Goal: Information Seeking & Learning: Check status

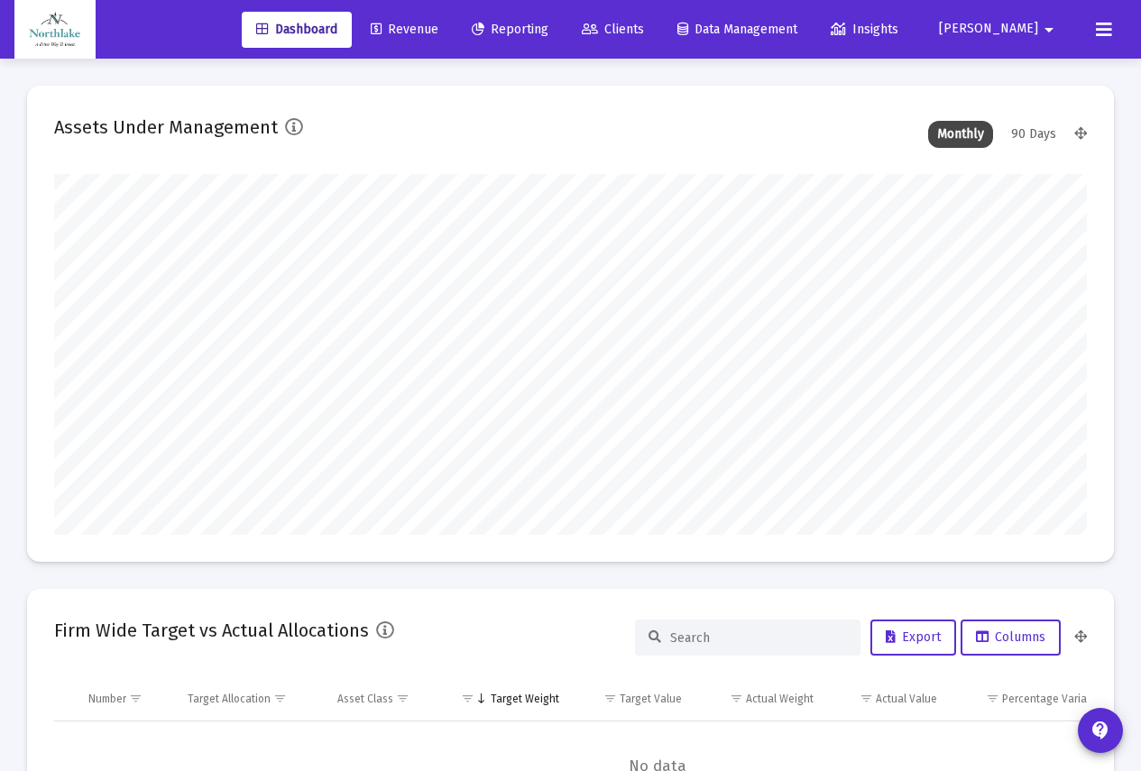
scroll to position [361, 1033]
type input "[DATE]"
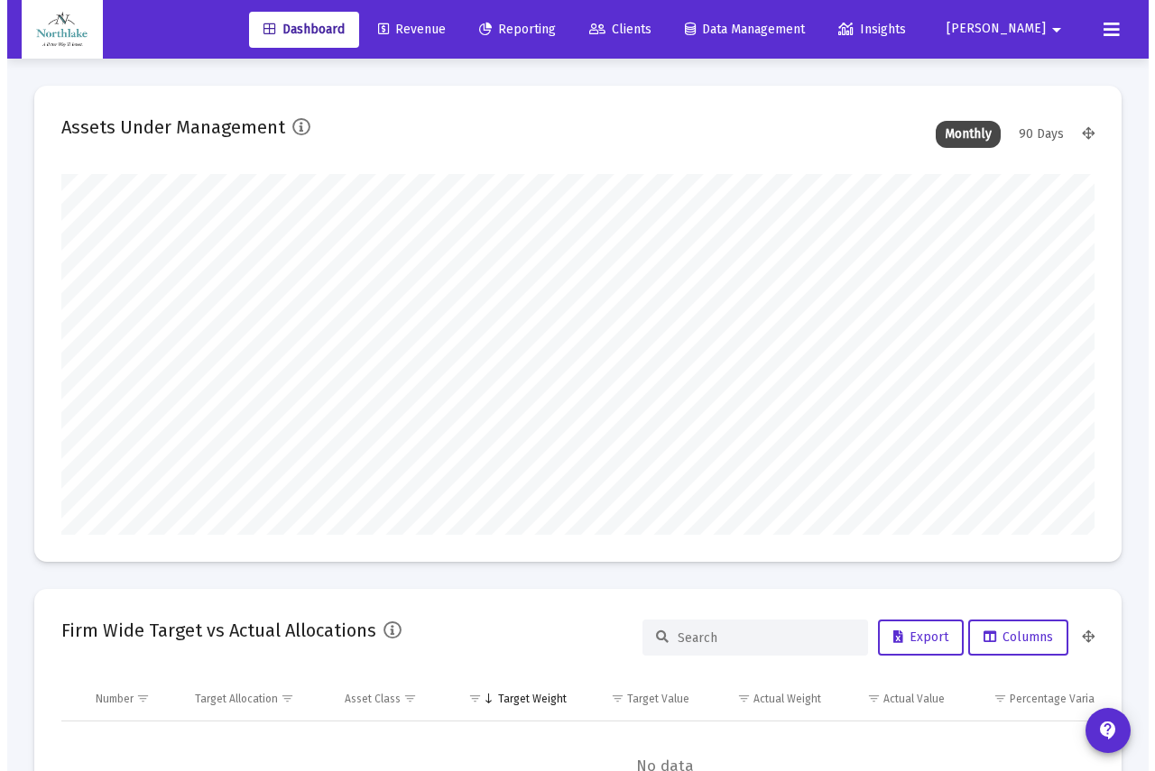
scroll to position [361, 475]
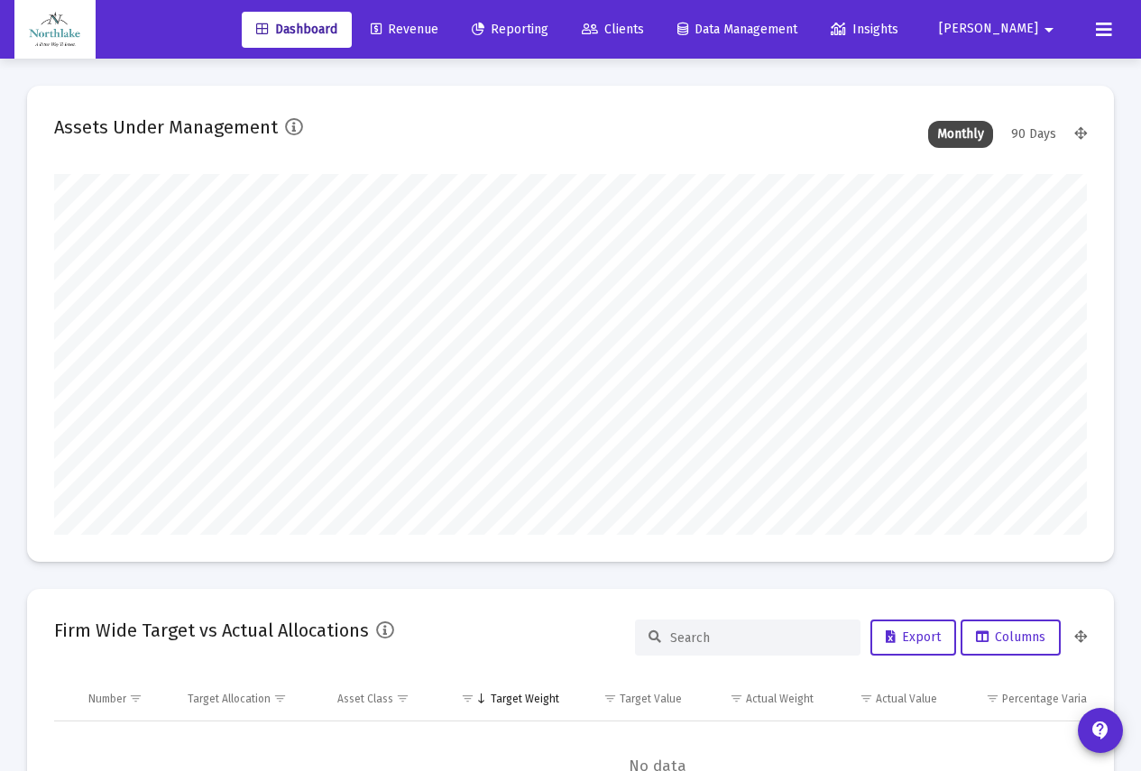
click at [549, 31] on span "Reporting" at bounding box center [510, 29] width 77 height 15
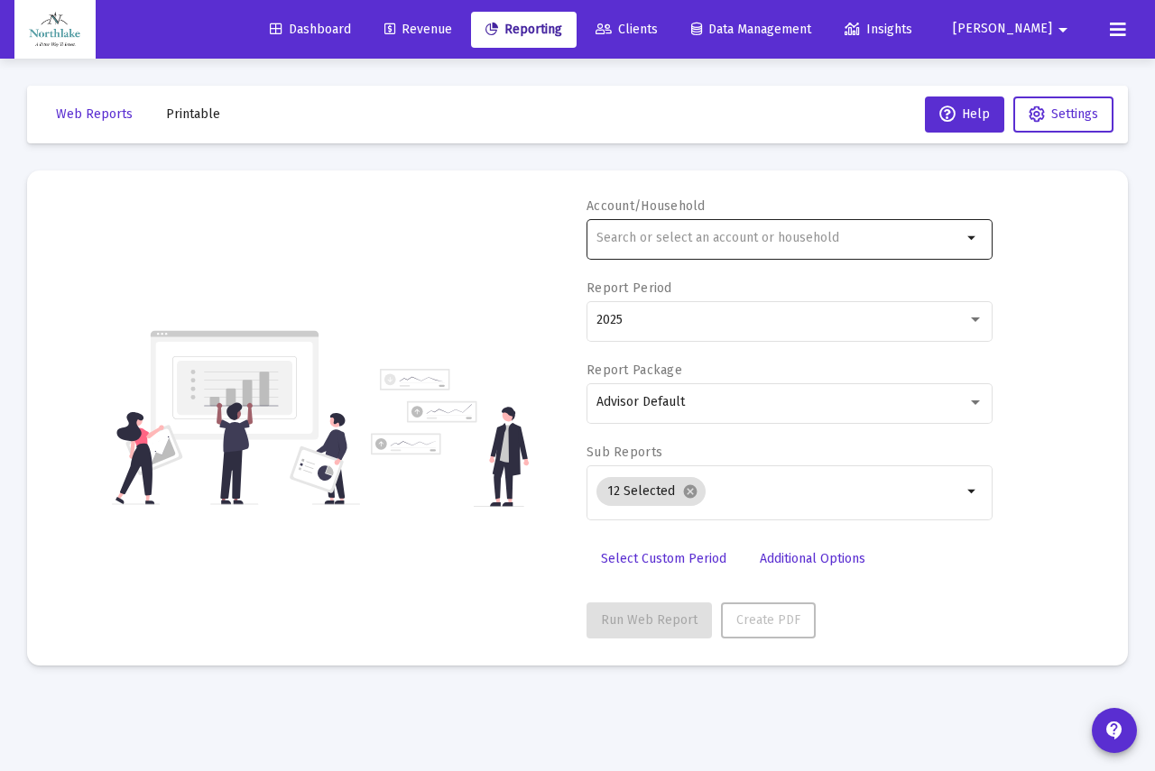
click at [648, 244] on input "text" at bounding box center [778, 238] width 365 height 14
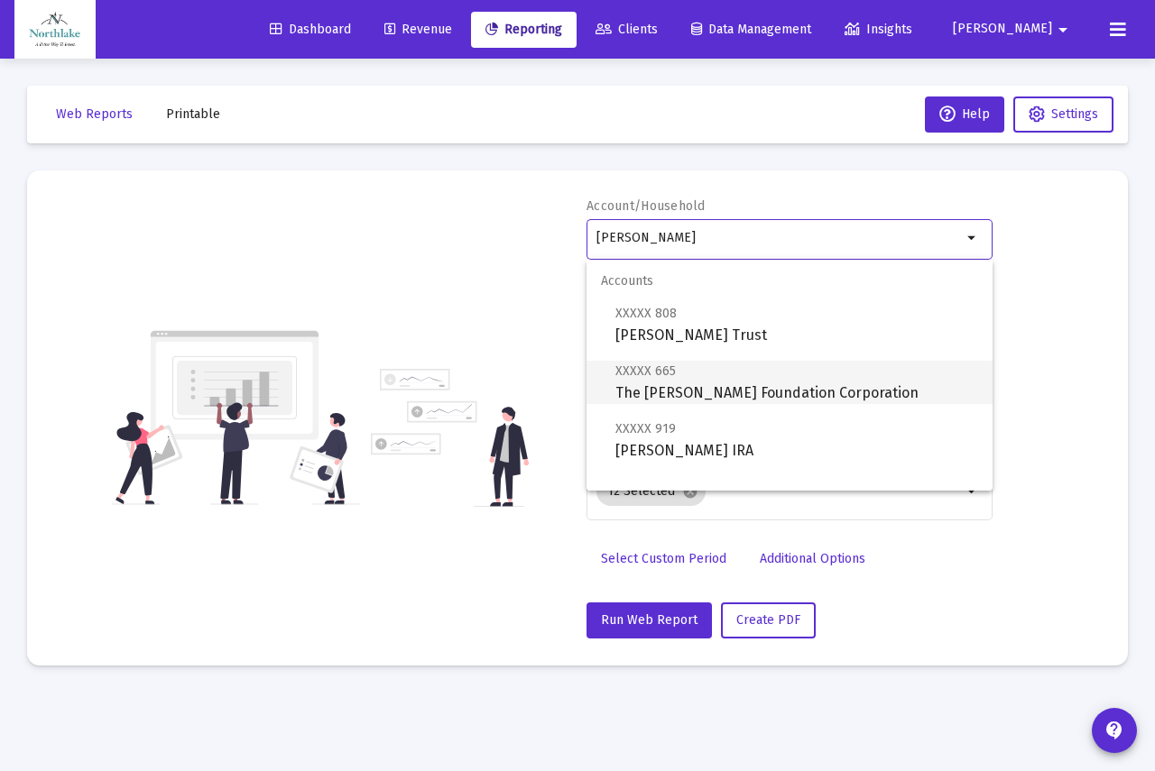
click at [724, 390] on span "XXXXX 665 The [PERSON_NAME] Foundation Corporation" at bounding box center [796, 382] width 363 height 44
type input "The [PERSON_NAME] Foundation Corporation"
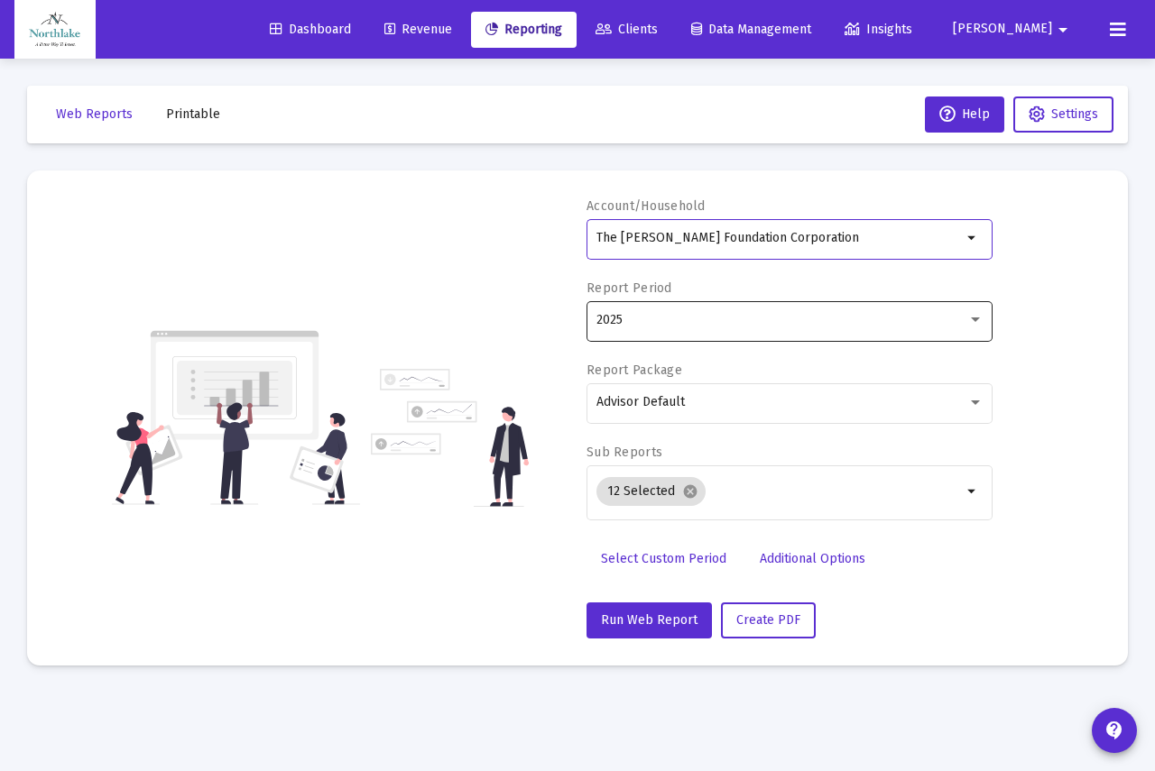
click at [737, 325] on div "2025" at bounding box center [781, 320] width 371 height 14
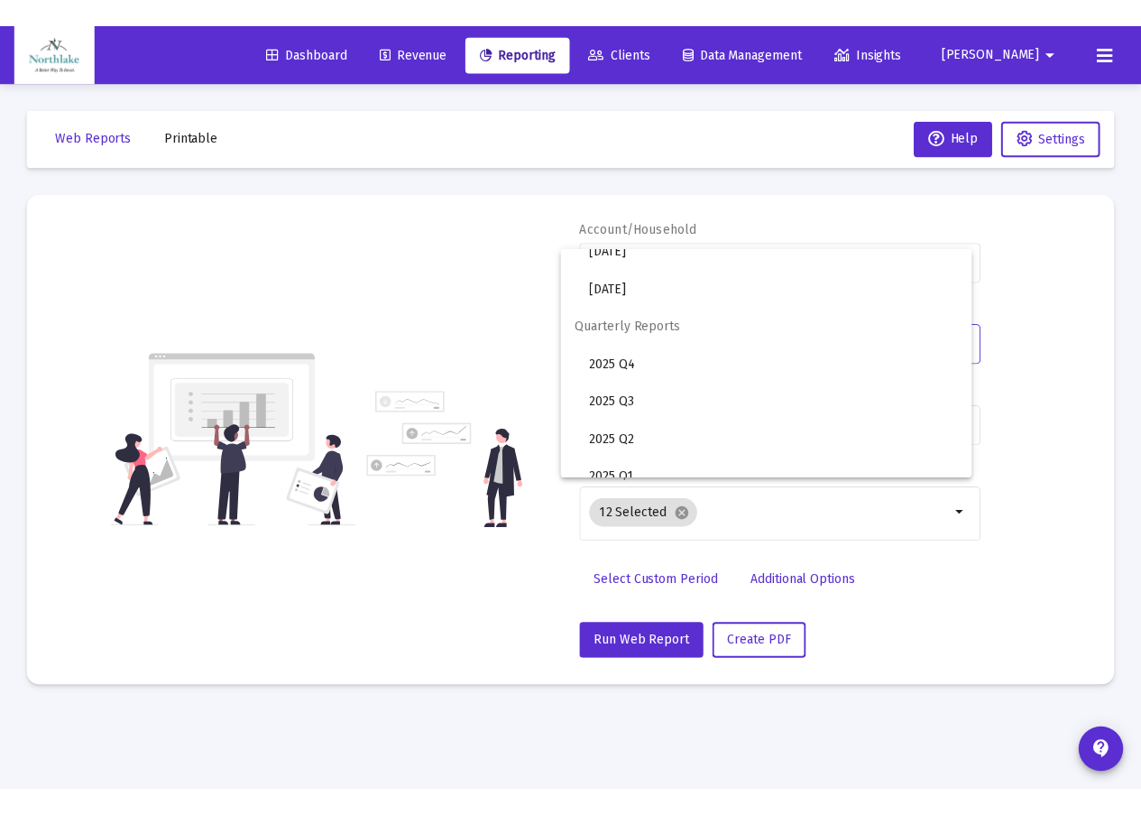
scroll to position [603, 0]
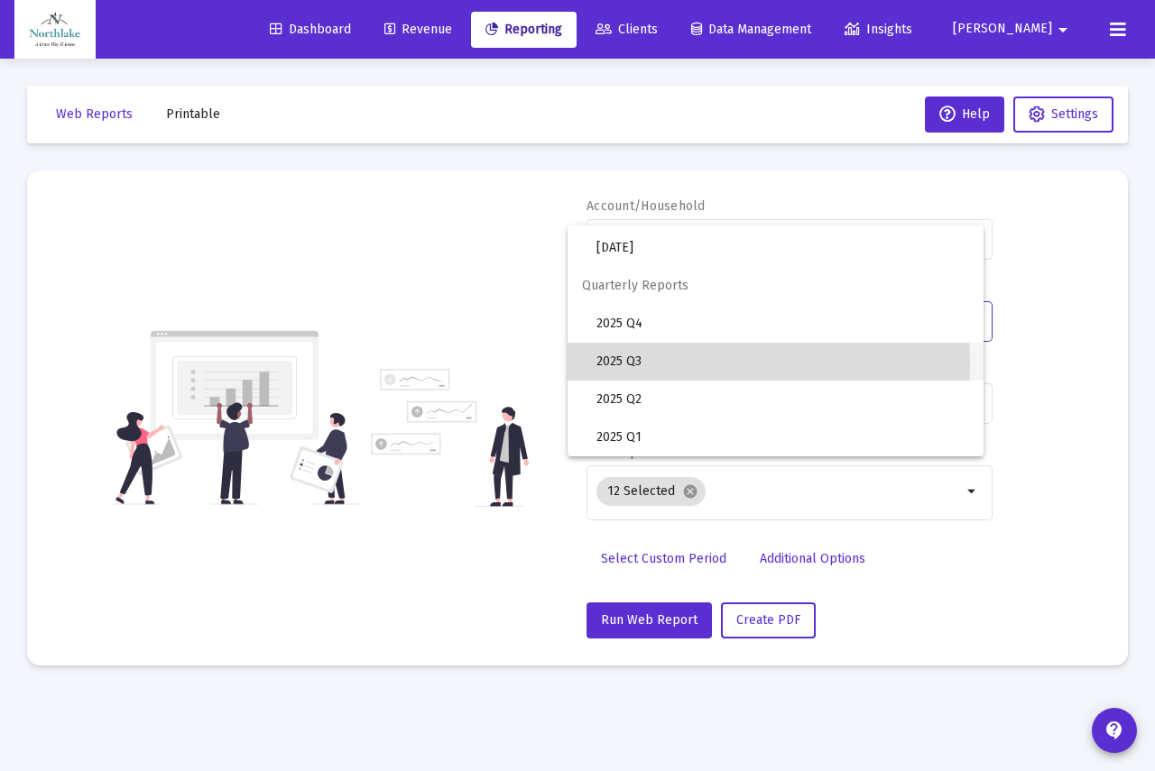
click at [623, 362] on span "2025 Q3" at bounding box center [782, 362] width 373 height 38
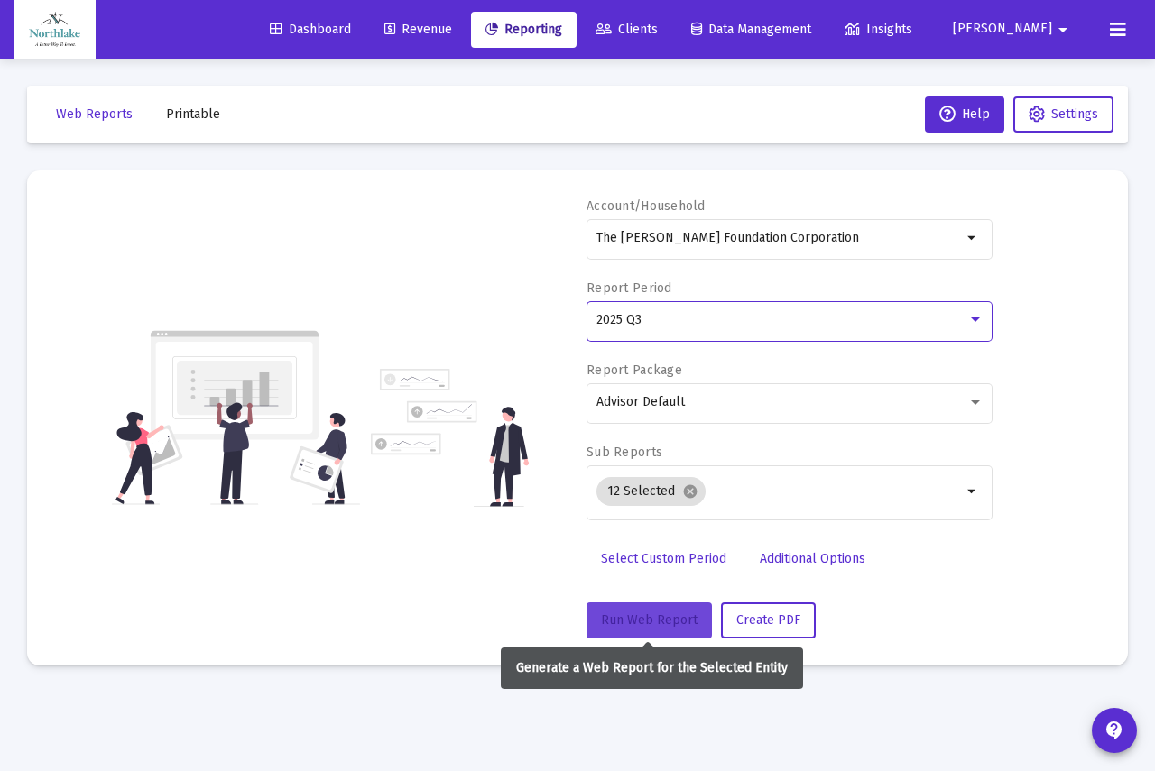
click at [661, 618] on span "Run Web Report" at bounding box center [649, 620] width 97 height 15
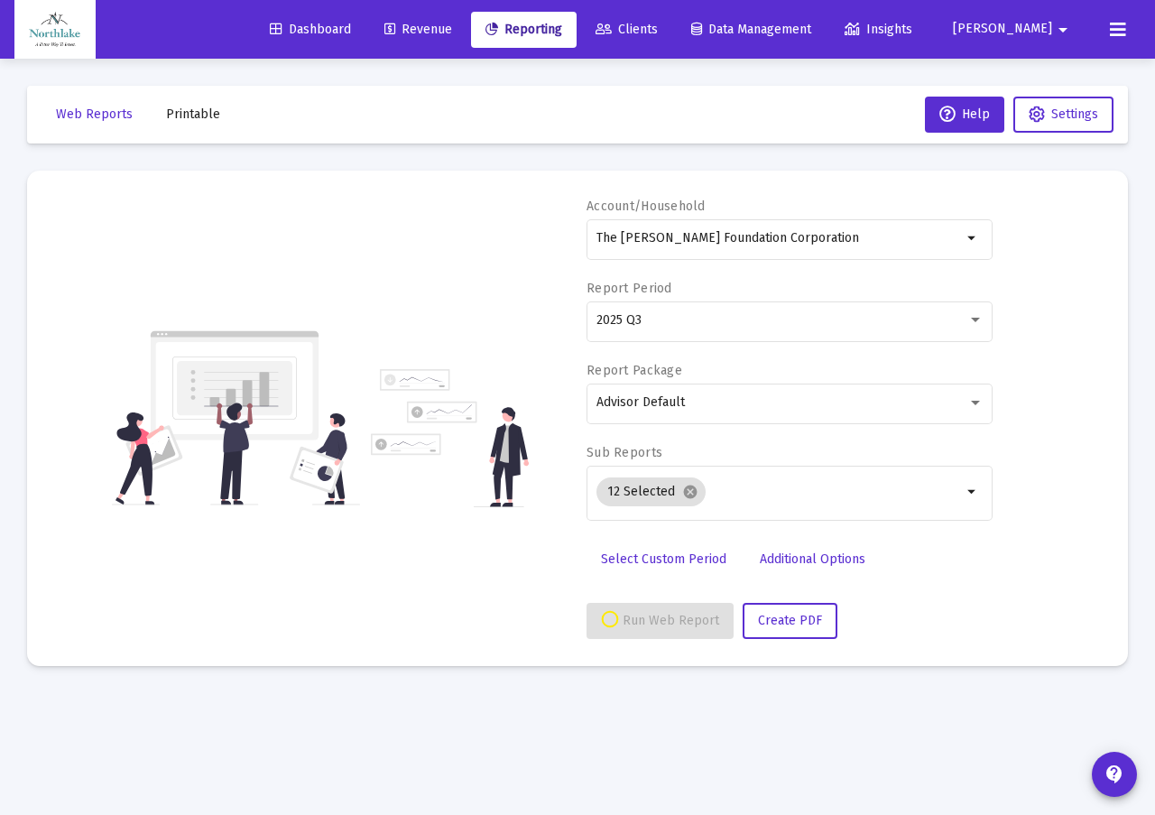
select select "View all"
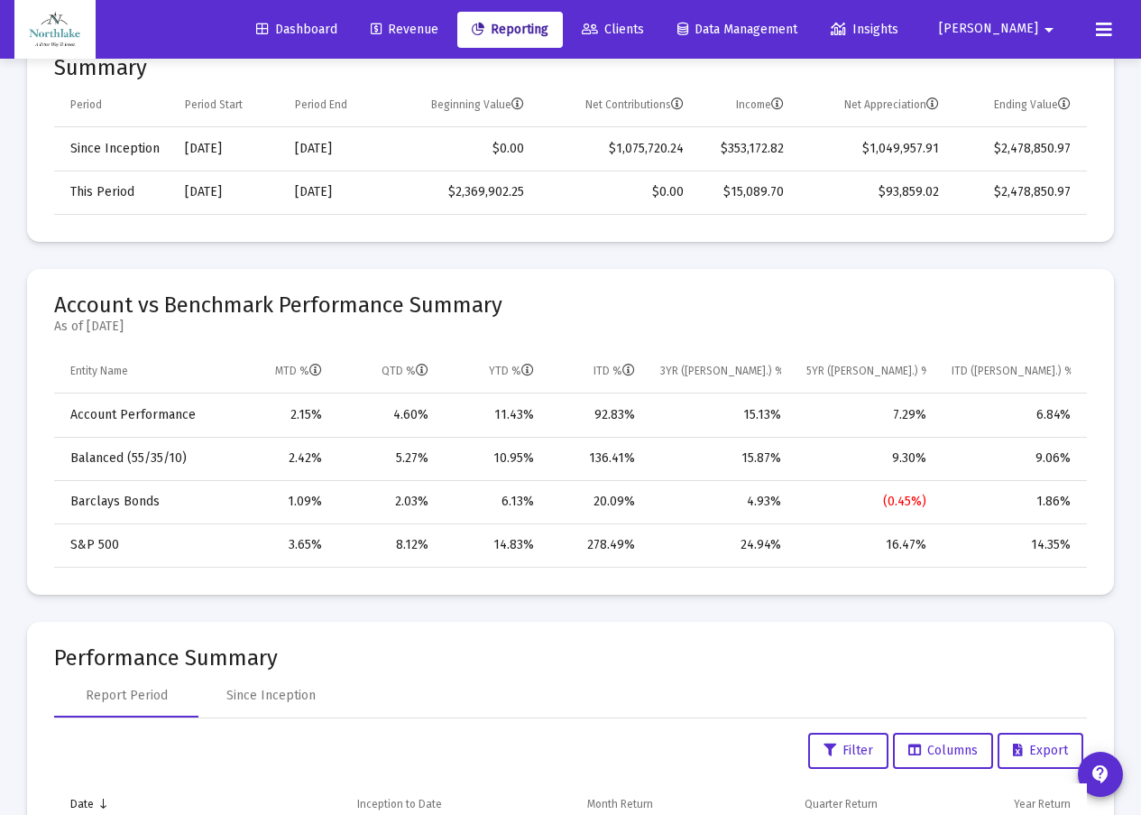
scroll to position [722, 0]
